Goal: Task Accomplishment & Management: Use online tool/utility

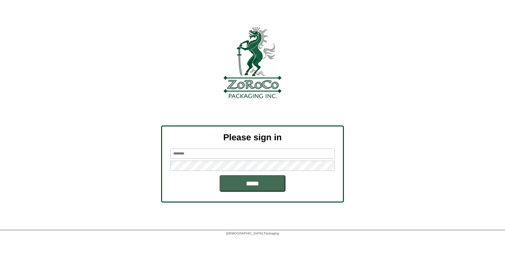
type input "********"
click at [251, 180] on input "*****" at bounding box center [253, 183] width 66 height 16
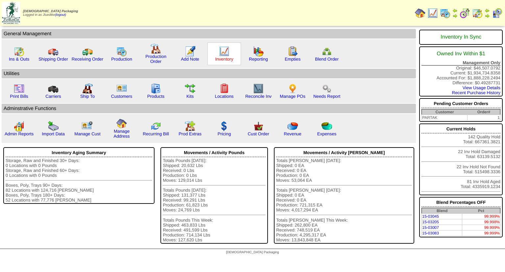
click at [223, 59] on link "Inventory" at bounding box center [225, 59] width 18 height 5
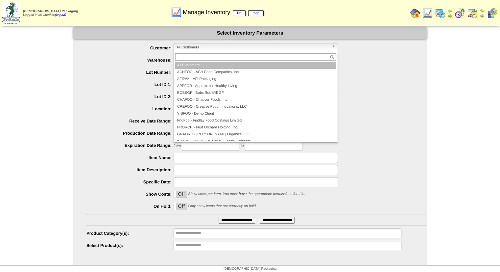
click at [195, 48] on span "All Customers" at bounding box center [253, 47] width 153 height 8
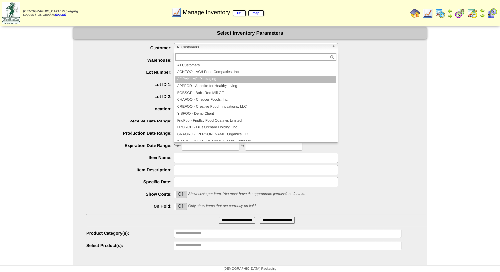
click at [200, 78] on li "AFIPAK - AFI Packaging" at bounding box center [255, 79] width 161 height 7
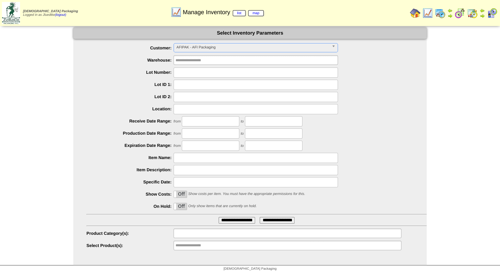
click at [200, 232] on input "text" at bounding box center [197, 233] width 42 height 8
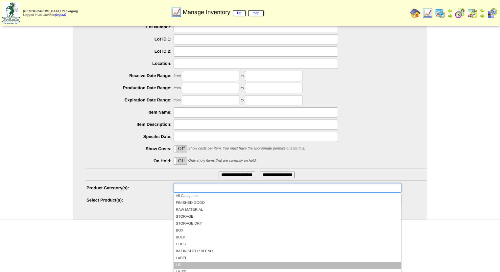
scroll to position [33, 0]
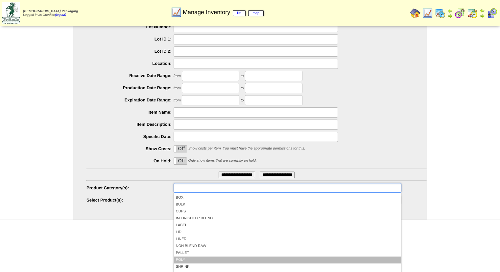
click at [190, 258] on li "POLY" at bounding box center [287, 259] width 227 height 7
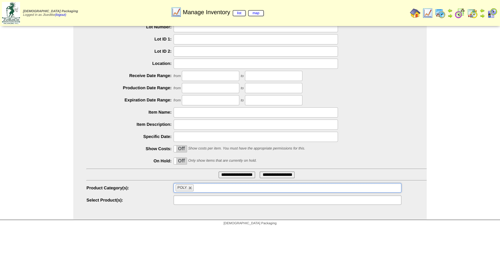
click at [200, 200] on input "text" at bounding box center [197, 200] width 42 height 8
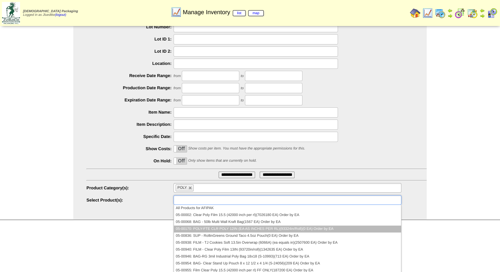
click at [226, 228] on li "05-00170: POLY-FTE CLR POLY 12IN (EA AS INCHES PER RL)(93324in/Roll)(0 EA) Orde…" at bounding box center [287, 228] width 227 height 7
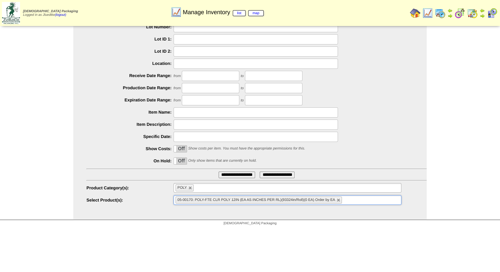
click at [356, 199] on ul "05-00170: POLY-FTE CLR POLY 12IN (EA AS INCHES PER RL)(93324in/Roll)(0 EA) Orde…" at bounding box center [288, 200] width 228 height 10
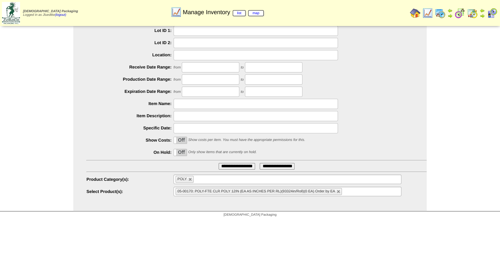
scroll to position [58, 0]
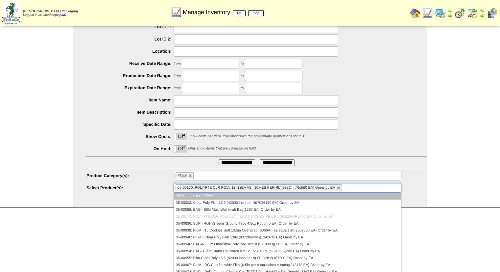
click at [360, 187] on ul "05-00170: POLY-FTE CLR POLY 12IN (EA AS INCHES PER RL)(93324in/Roll)(0 EA) Orde…" at bounding box center [288, 188] width 228 height 10
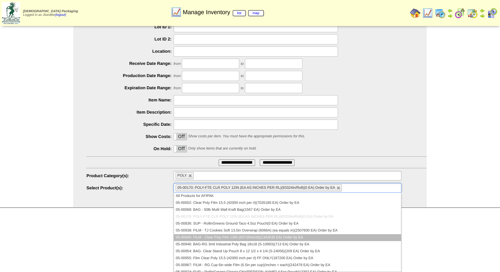
click at [237, 237] on li "05-00940: FILM - Clear Poly Film 13IN (93720in/roll)(1342635 EA) Order by EA" at bounding box center [287, 237] width 227 height 7
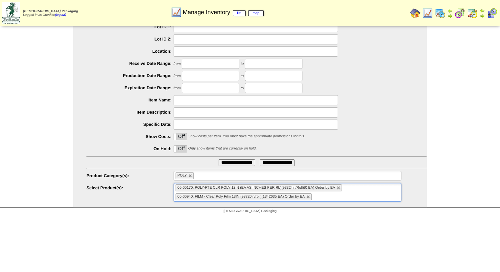
click at [330, 196] on ul "05-00170: POLY-FTE CLR POLY 12IN (EA AS INCHES PER RL)(93324in/Roll)(0 EA) Orde…" at bounding box center [288, 192] width 228 height 18
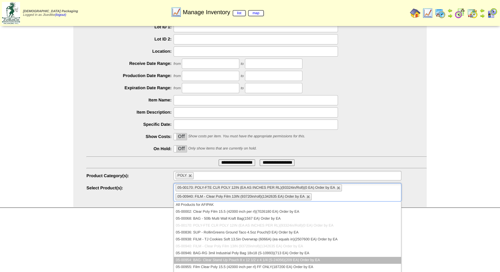
scroll to position [33, 0]
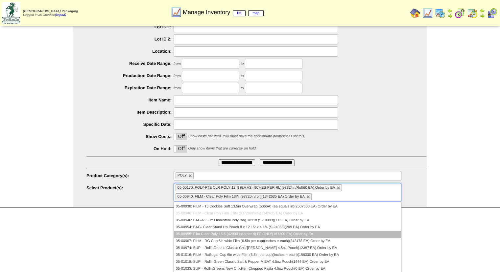
click at [268, 233] on li "05-00955: Film Clear Poly 15.5 (42000 inch per rl) FF ONLY(187200 EA) Order by …" at bounding box center [287, 234] width 227 height 7
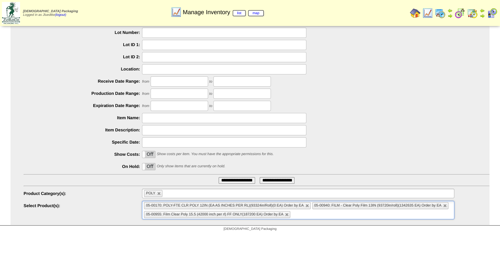
scroll to position [25, 0]
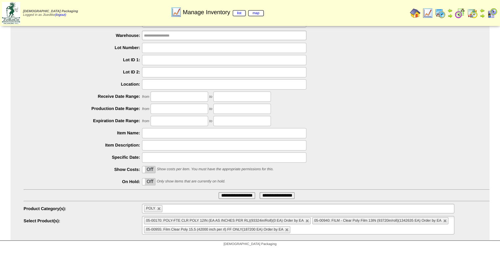
click at [234, 195] on input "**********" at bounding box center [237, 195] width 37 height 7
